Goal: Transaction & Acquisition: Book appointment/travel/reservation

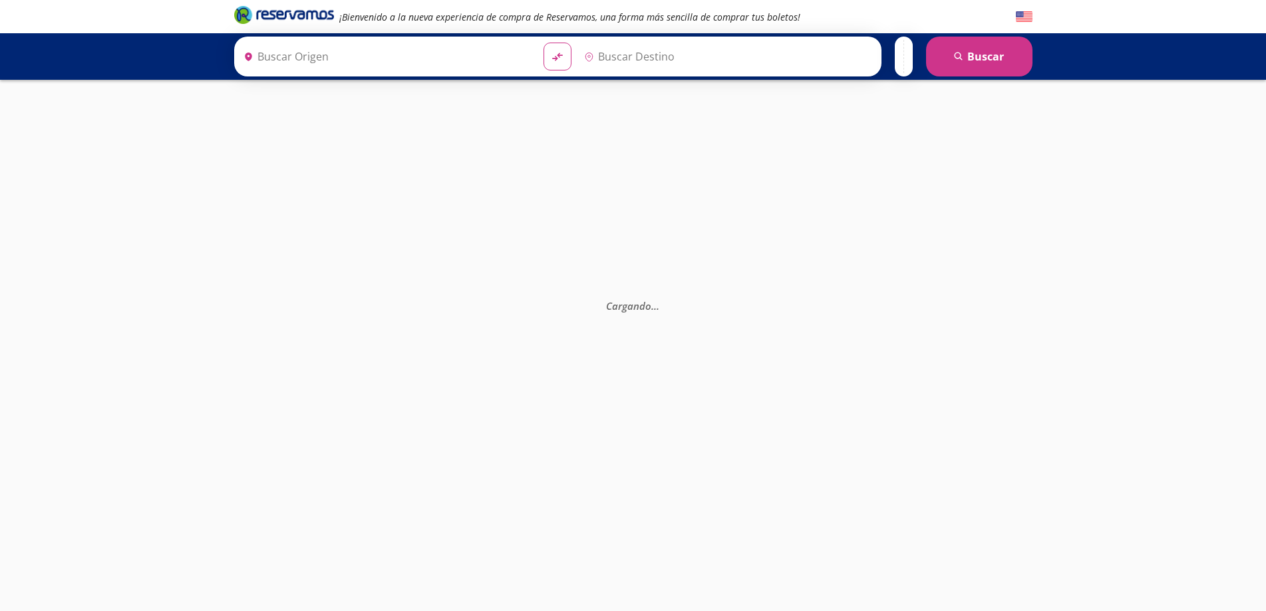
type input "[GEOGRAPHIC_DATA], [GEOGRAPHIC_DATA]"
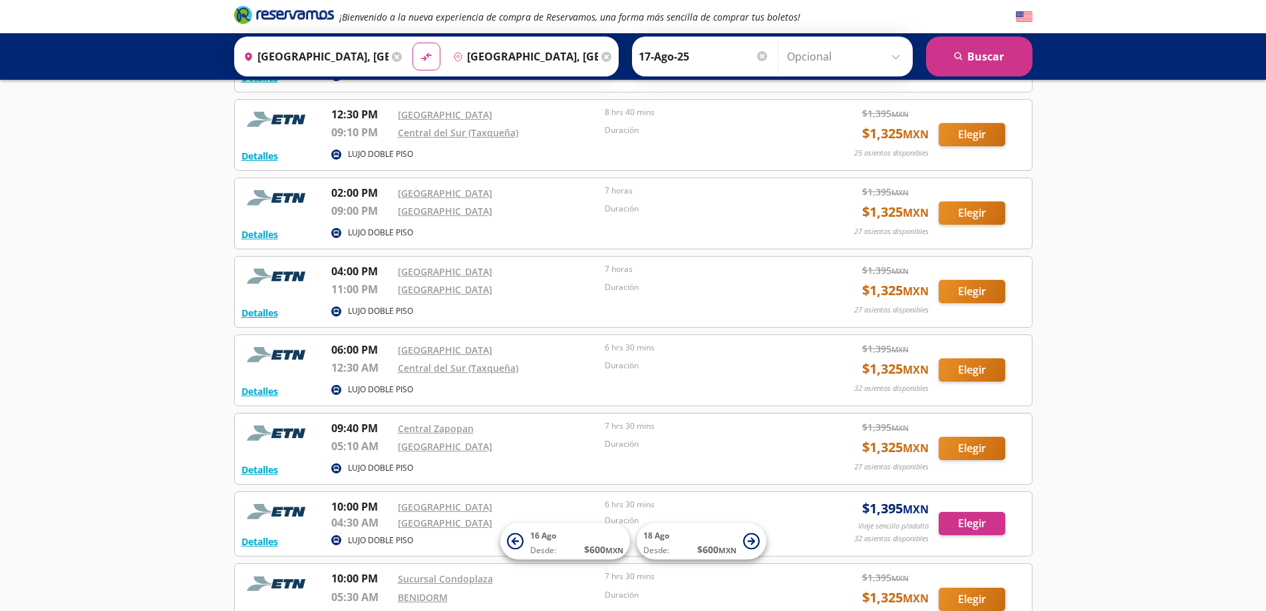
scroll to position [599, 0]
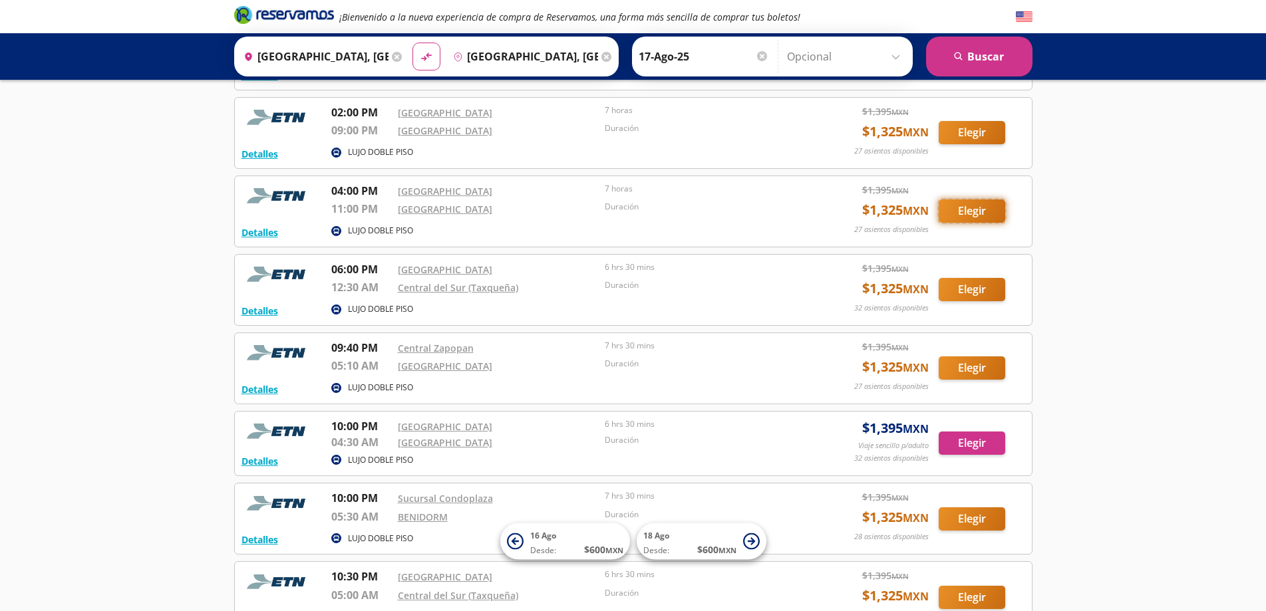
click at [970, 214] on button "Elegir" at bounding box center [972, 211] width 67 height 23
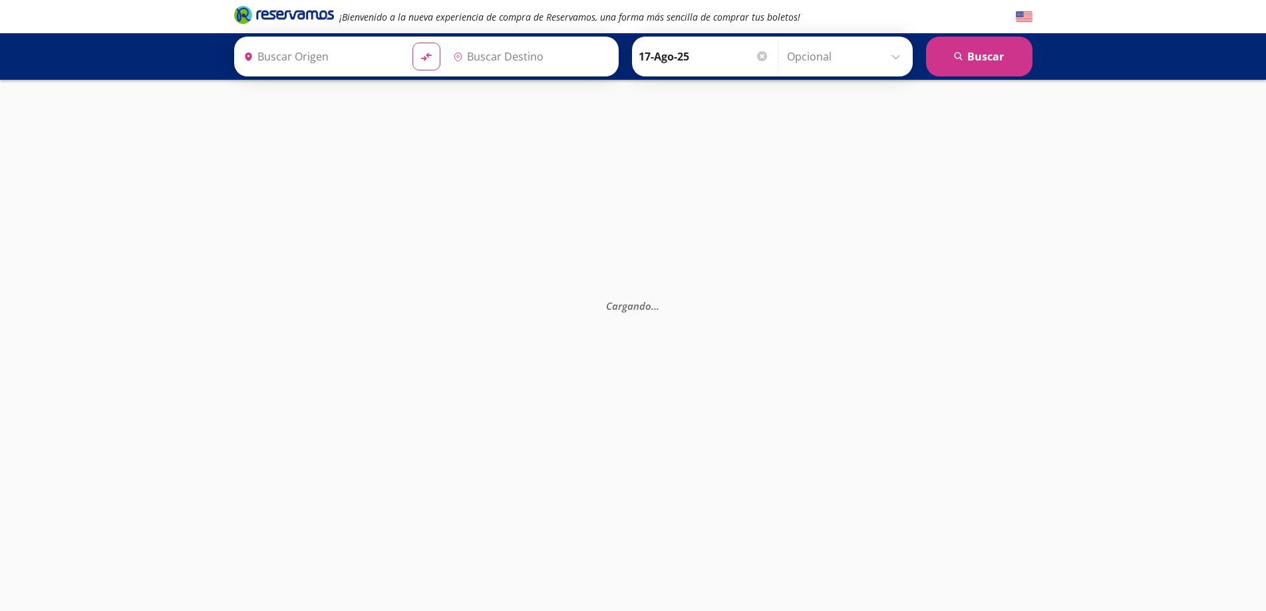
type input "[GEOGRAPHIC_DATA], [GEOGRAPHIC_DATA]"
